Goal: Transaction & Acquisition: Download file/media

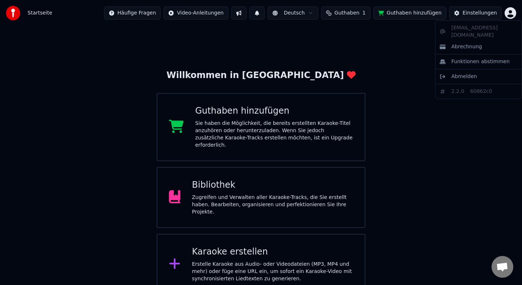
click at [508, 14] on html "Startseite Häufige Fragen Video-Anleitungen Deutsch Guthaben 1 Guthaben hinzufü…" at bounding box center [261, 147] width 522 height 294
click at [433, 154] on html "Startseite Häufige Fragen Video-Anleitungen Deutsch Guthaben 1 Guthaben hinzufü…" at bounding box center [261, 147] width 522 height 294
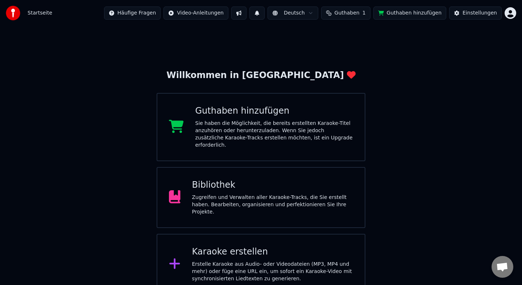
click at [321, 194] on div "Zugreifen und Verwalten aller Karaoke-Tracks, die Sie erstellt haben. Bearbeite…" at bounding box center [272, 205] width 161 height 22
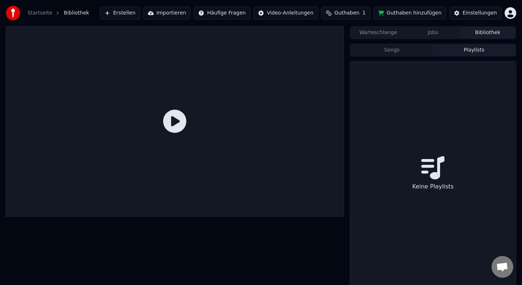
click at [465, 51] on button "Playlists" at bounding box center [474, 50] width 82 height 11
click at [424, 52] on button "Songs" at bounding box center [392, 50] width 82 height 11
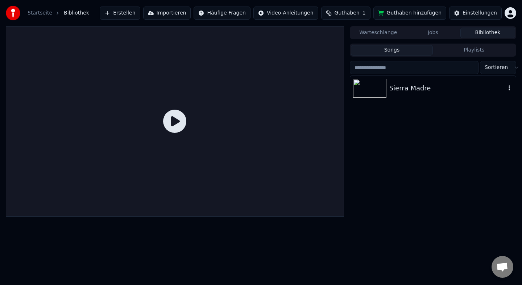
click at [375, 94] on img at bounding box center [369, 88] width 33 height 19
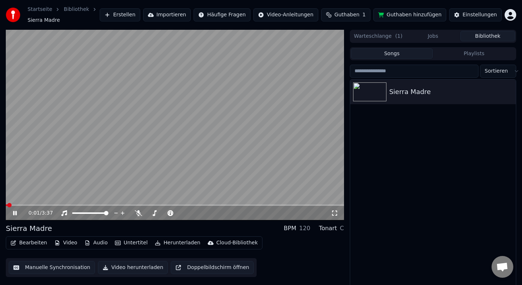
click at [12, 212] on icon at bounding box center [20, 213] width 17 height 6
click at [167, 244] on button "Herunterladen" at bounding box center [177, 242] width 51 height 10
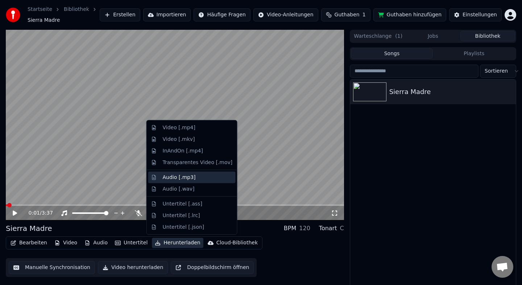
click at [208, 179] on div "Audio [.mp3]" at bounding box center [198, 176] width 70 height 7
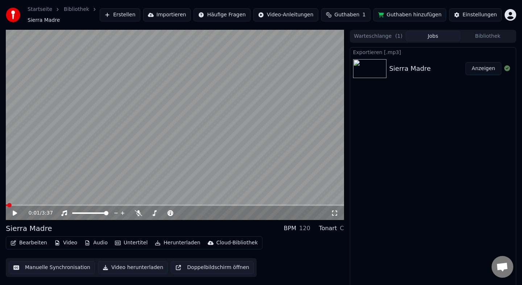
click at [491, 66] on button "Anzeigen" at bounding box center [484, 68] width 36 height 13
click at [489, 70] on button "Anzeigen" at bounding box center [484, 68] width 36 height 13
